Goal: Transaction & Acquisition: Subscribe to service/newsletter

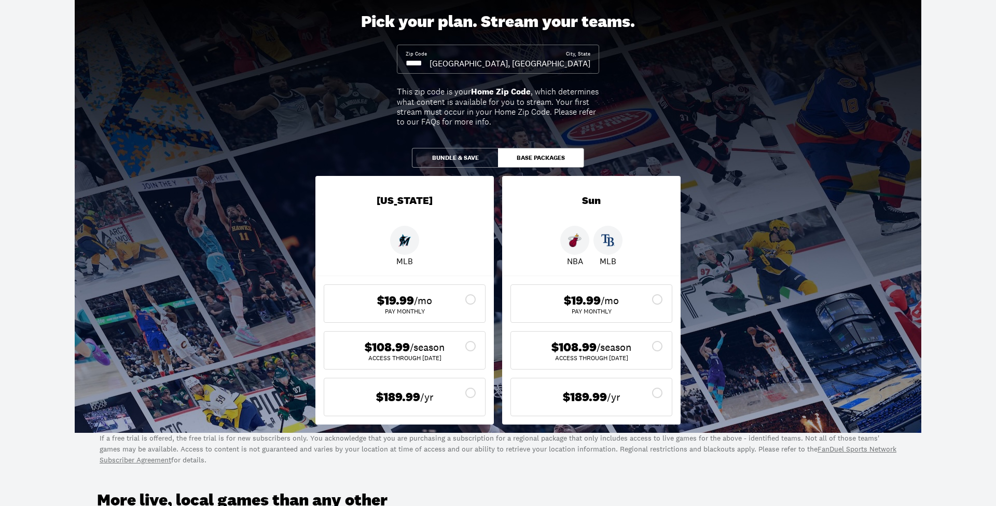
scroll to position [180, 0]
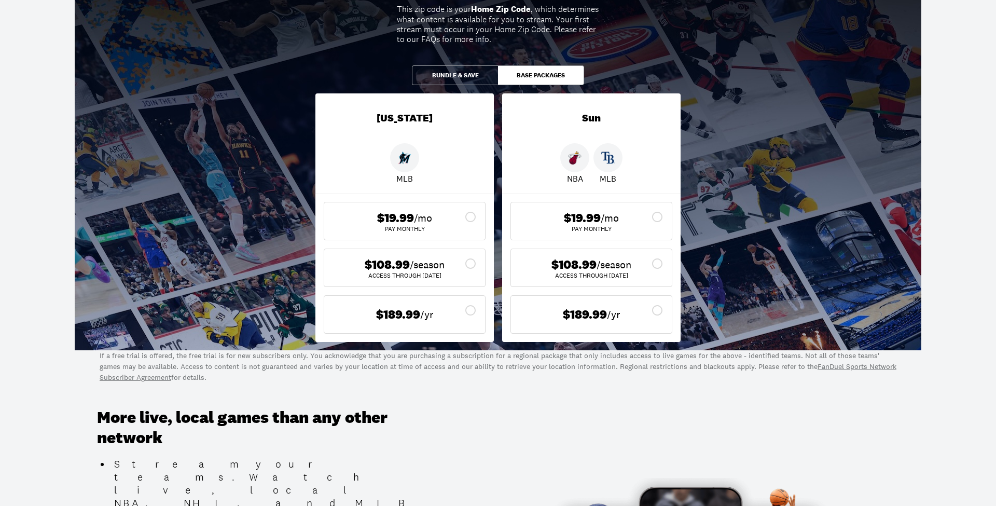
click at [660, 264] on icon at bounding box center [657, 263] width 12 height 12
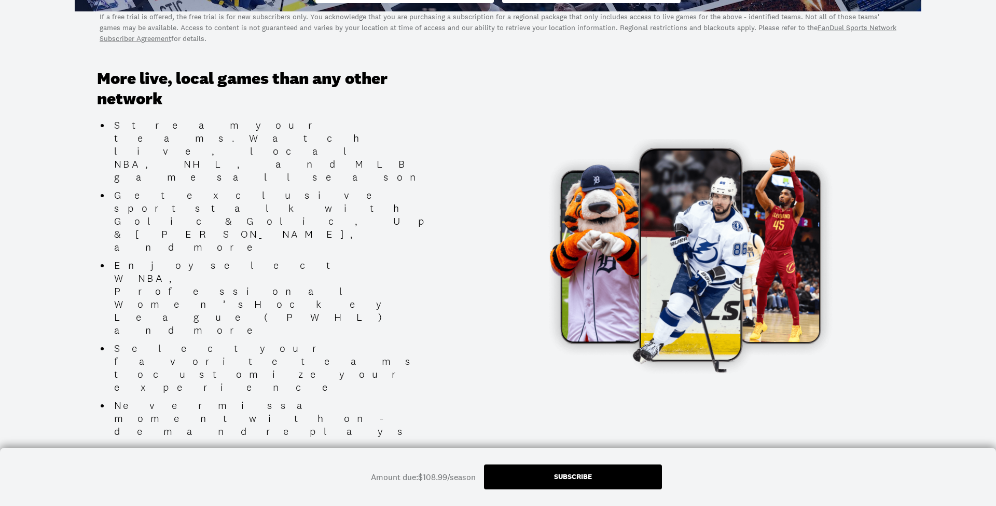
scroll to position [633, 0]
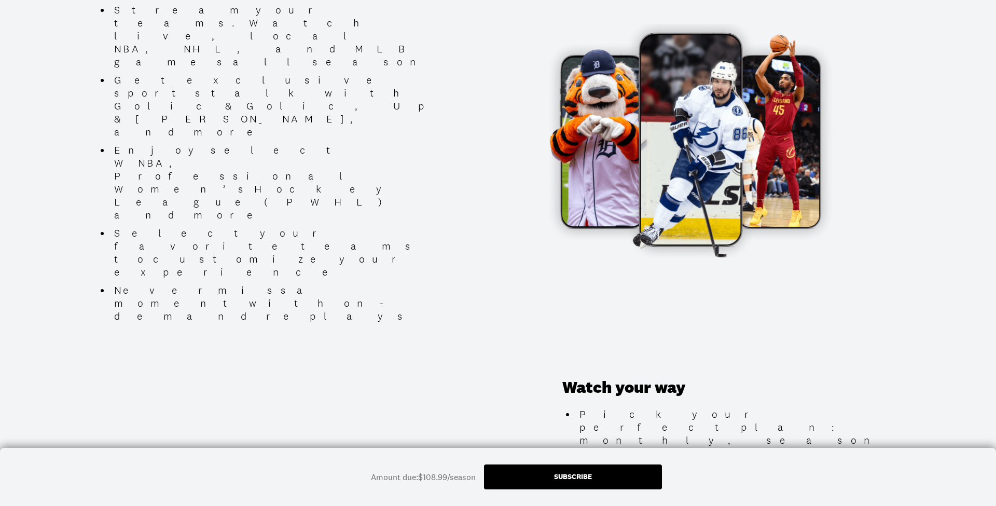
click at [581, 474] on div "Subscribe" at bounding box center [573, 476] width 38 height 7
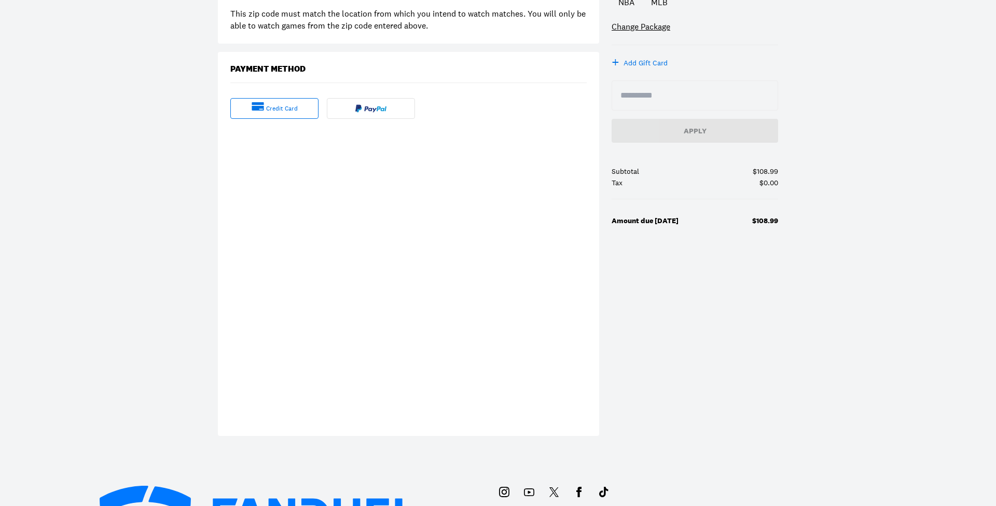
scroll to position [56, 0]
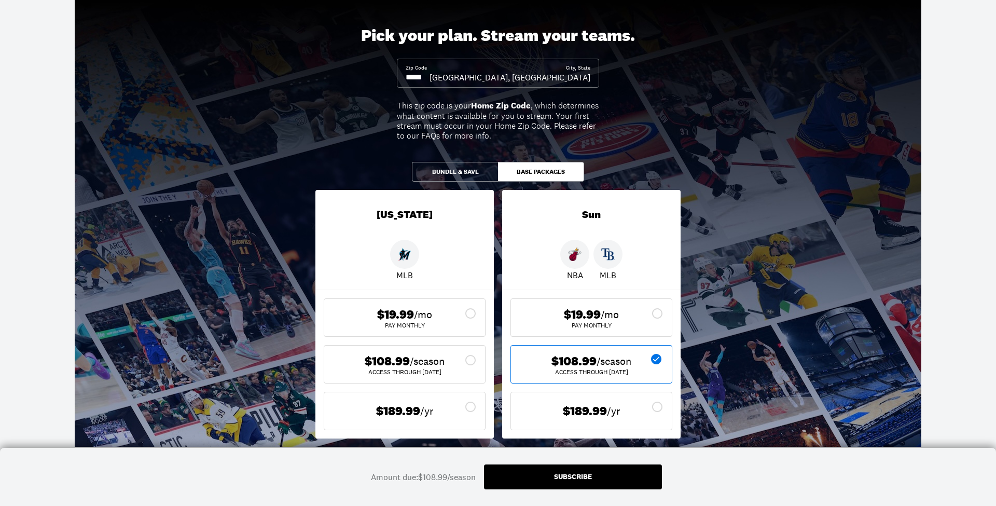
scroll to position [128, 0]
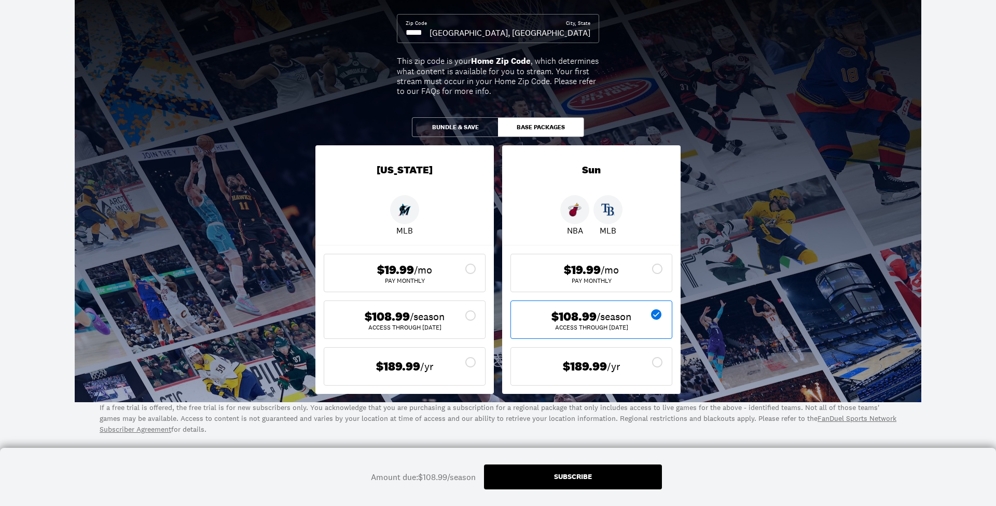
click at [469, 124] on button "Bundle & Save" at bounding box center [455, 127] width 86 height 20
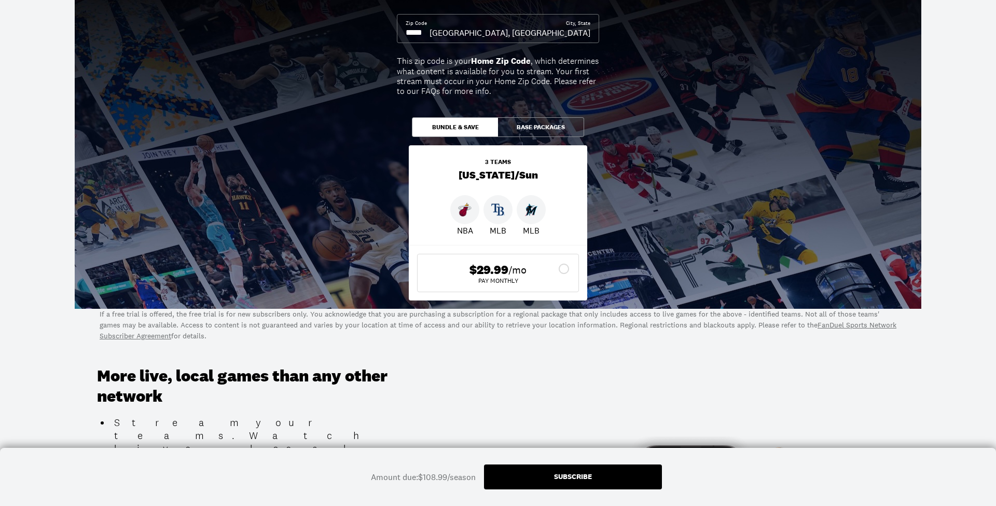
click at [524, 131] on button "Base Packages" at bounding box center [541, 127] width 86 height 20
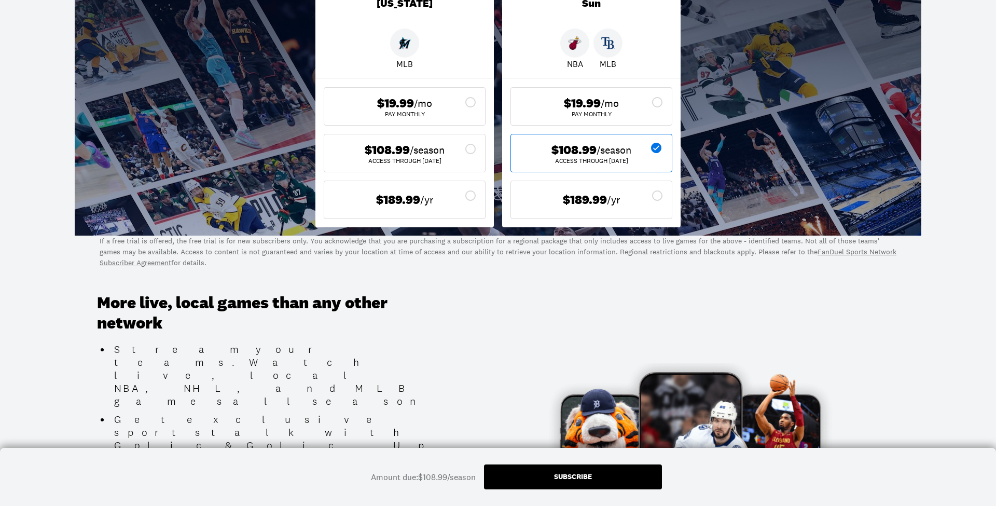
scroll to position [7, 0]
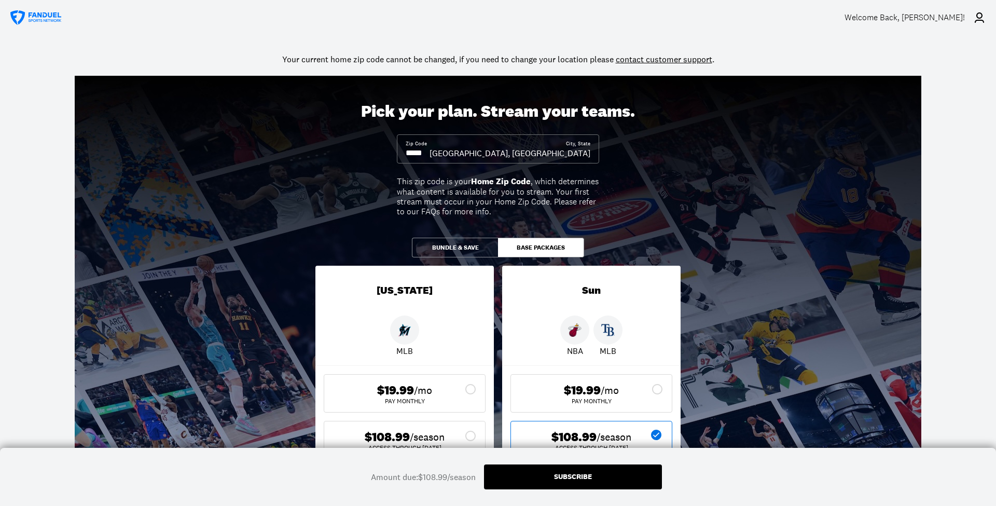
click at [562, 475] on div "Subscribe" at bounding box center [573, 476] width 38 height 7
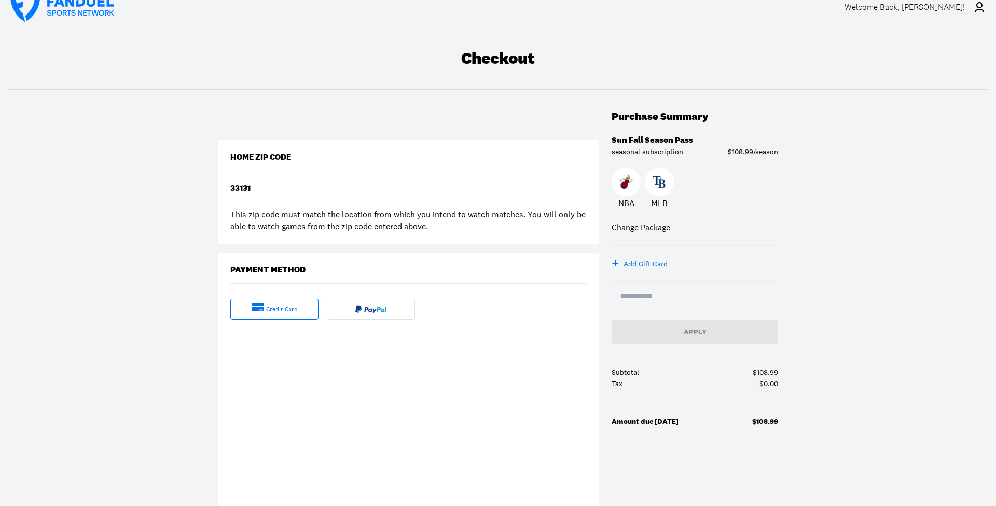
scroll to position [283, 0]
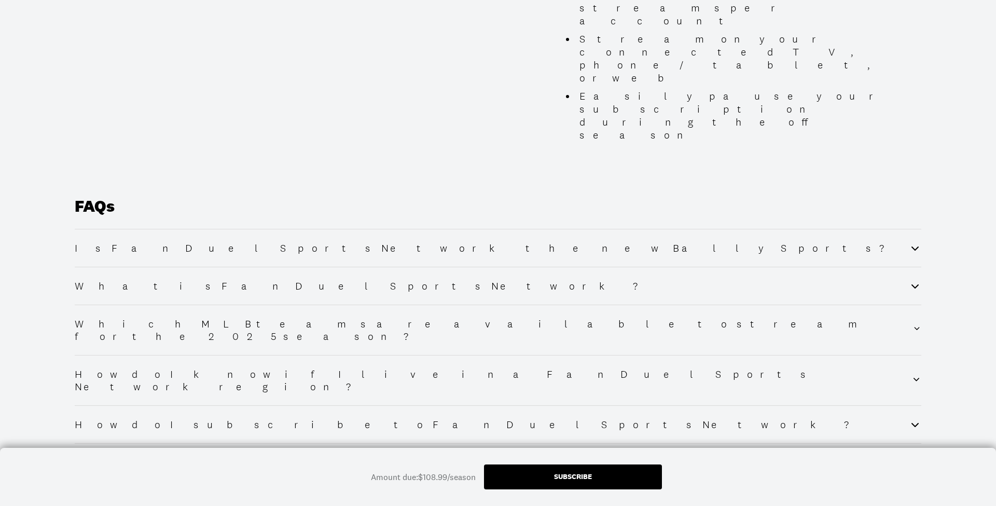
scroll to position [1343, 0]
